Goal: Transaction & Acquisition: Purchase product/service

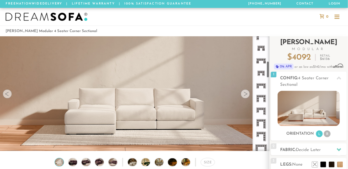
scroll to position [177, 0]
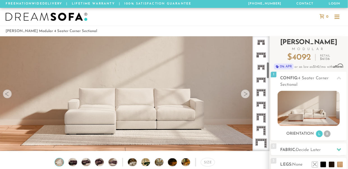
drag, startPoint x: 246, startPoint y: 45, endPoint x: 248, endPoint y: 71, distance: 25.9
click at [269, 71] on div "Introducing [PERSON_NAME] Modular $ 4092 Retail $ 6136 $ 4092 Retail $ 6136 0% …" at bounding box center [308, 145] width 79 height 219
click at [255, 48] on icon at bounding box center [261, 42] width 13 height 13
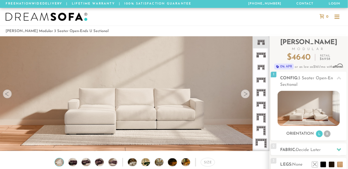
click at [255, 61] on icon at bounding box center [261, 54] width 13 height 13
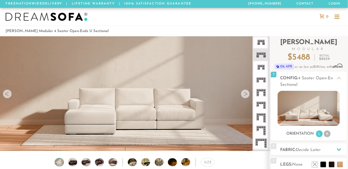
click at [255, 61] on icon at bounding box center [261, 54] width 13 height 13
click at [262, 69] on rect at bounding box center [263, 68] width 2 height 2
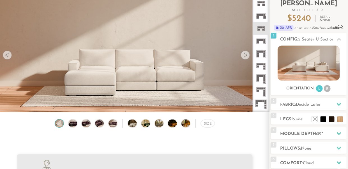
scroll to position [53, 0]
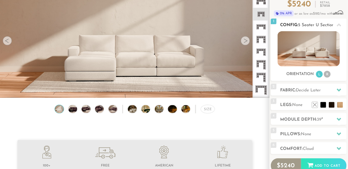
click at [324, 77] on li "R" at bounding box center [327, 74] width 7 height 7
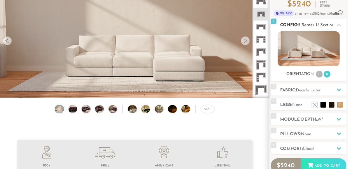
click at [316, 77] on li "L" at bounding box center [319, 74] width 7 height 7
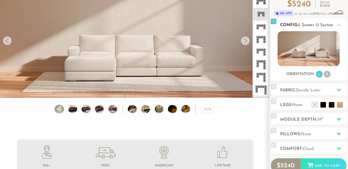
click at [324, 77] on li "R" at bounding box center [327, 74] width 7 height 7
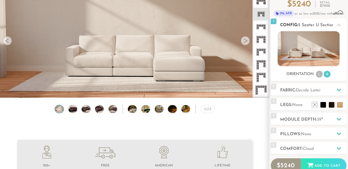
click at [315, 78] on ul "L R" at bounding box center [323, 74] width 16 height 8
click at [316, 77] on li "L" at bounding box center [319, 74] width 7 height 7
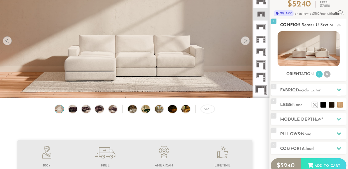
click at [303, 58] on img at bounding box center [309, 48] width 62 height 35
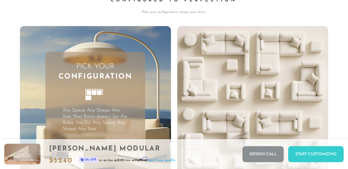
scroll to position [1251, 0]
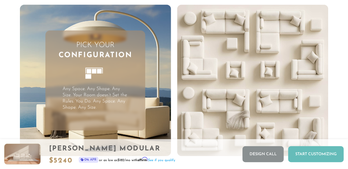
click at [294, 149] on div "Start Customizing" at bounding box center [316, 154] width 56 height 16
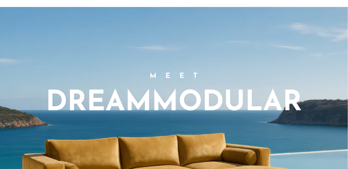
scroll to position [0, 0]
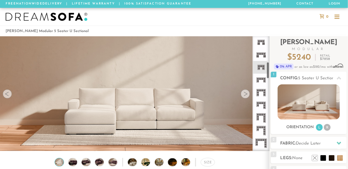
click at [255, 48] on icon at bounding box center [261, 42] width 13 height 13
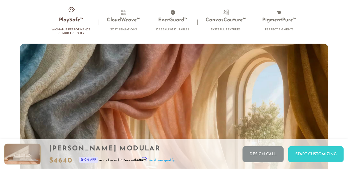
scroll to position [3855, 0]
